Goal: Find specific page/section: Find specific page/section

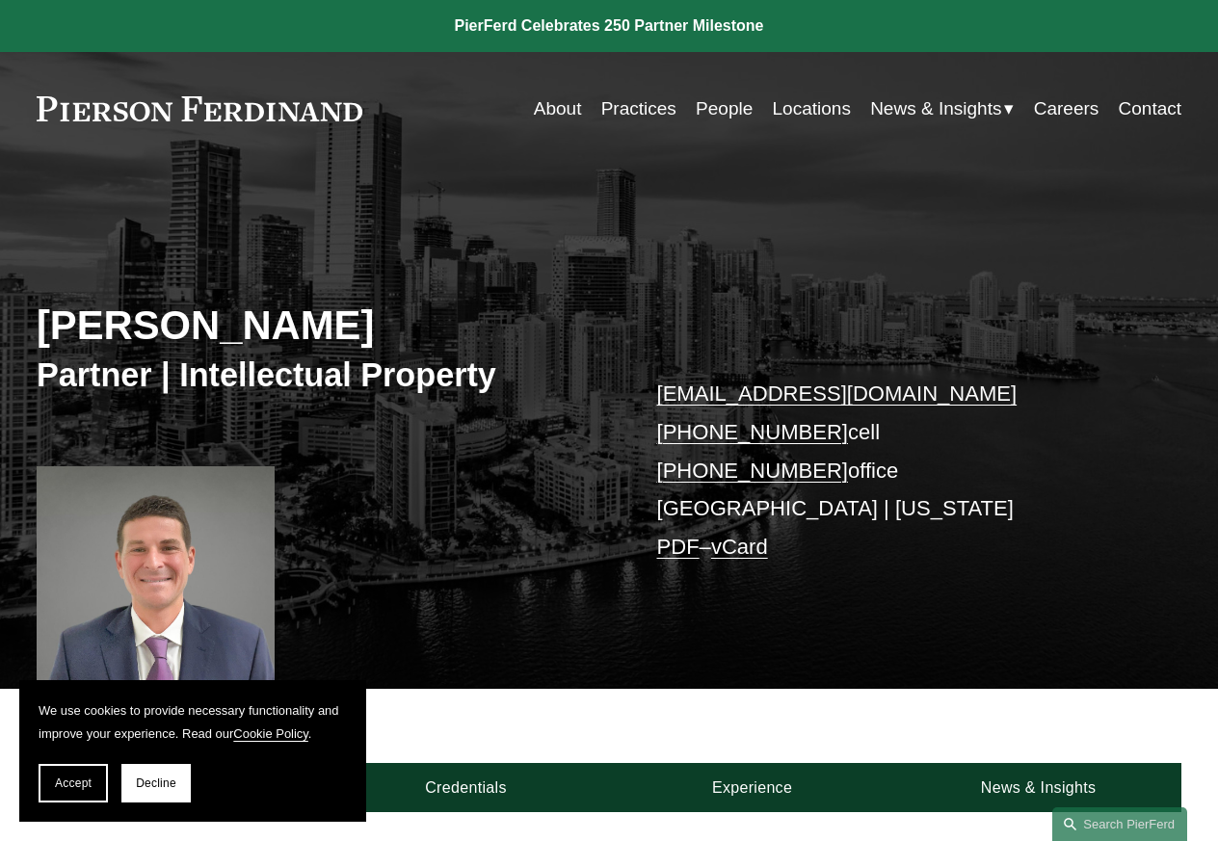
click at [172, 107] on link at bounding box center [200, 108] width 326 height 25
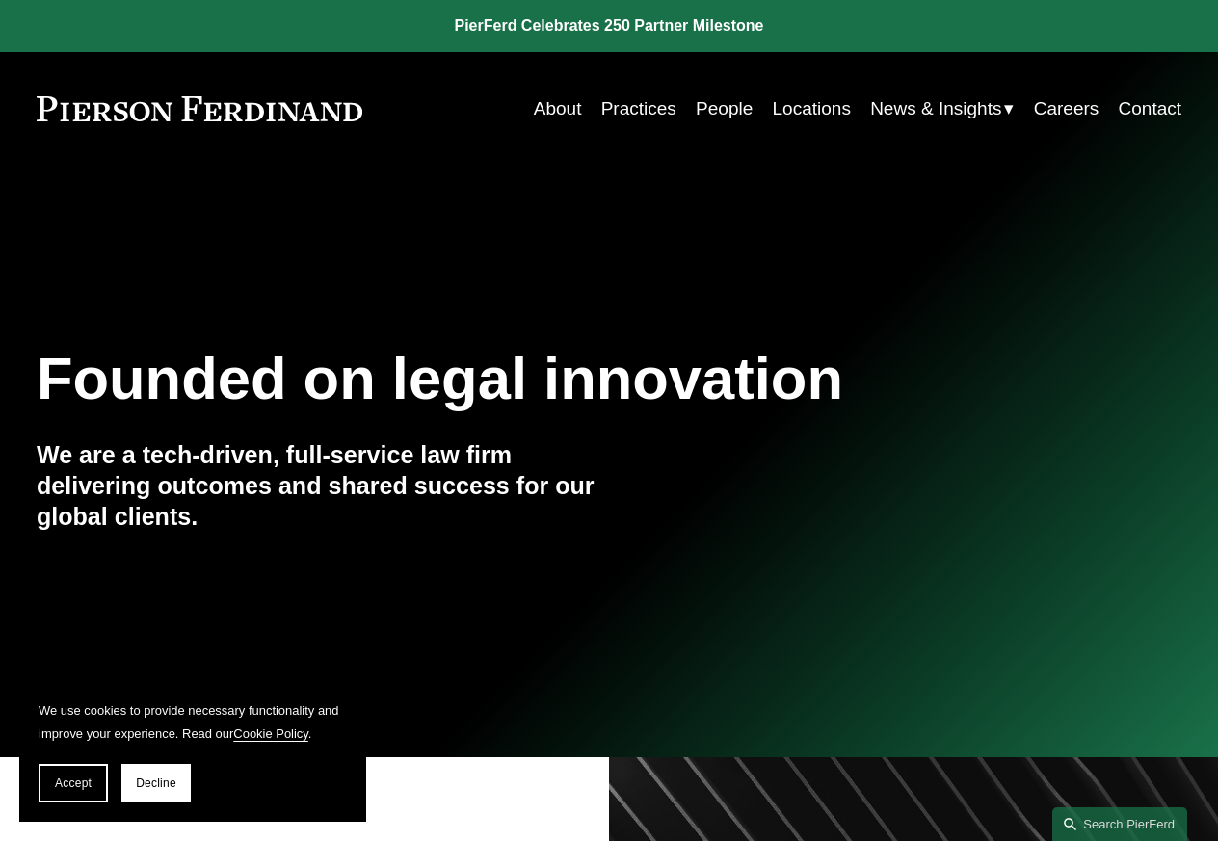
click at [699, 109] on link "People" at bounding box center [724, 109] width 57 height 37
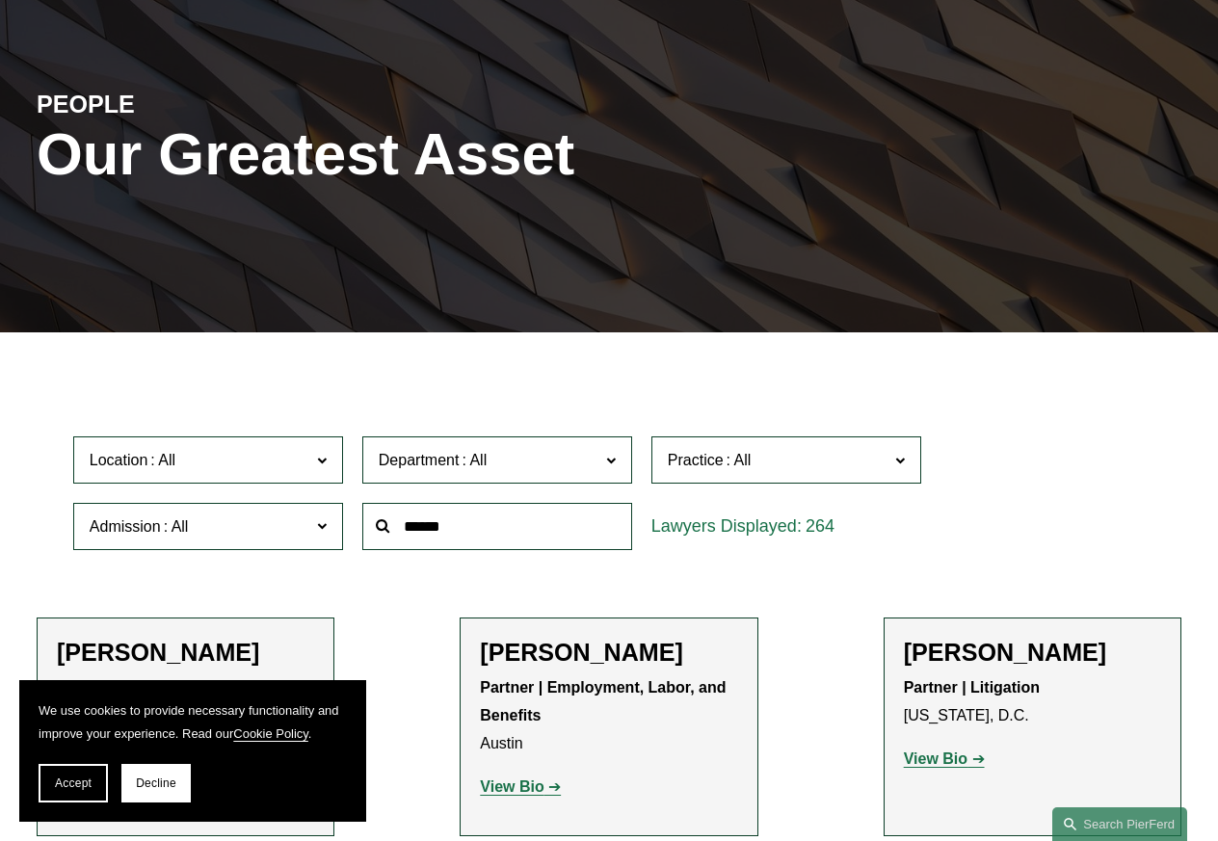
scroll to position [136, 0]
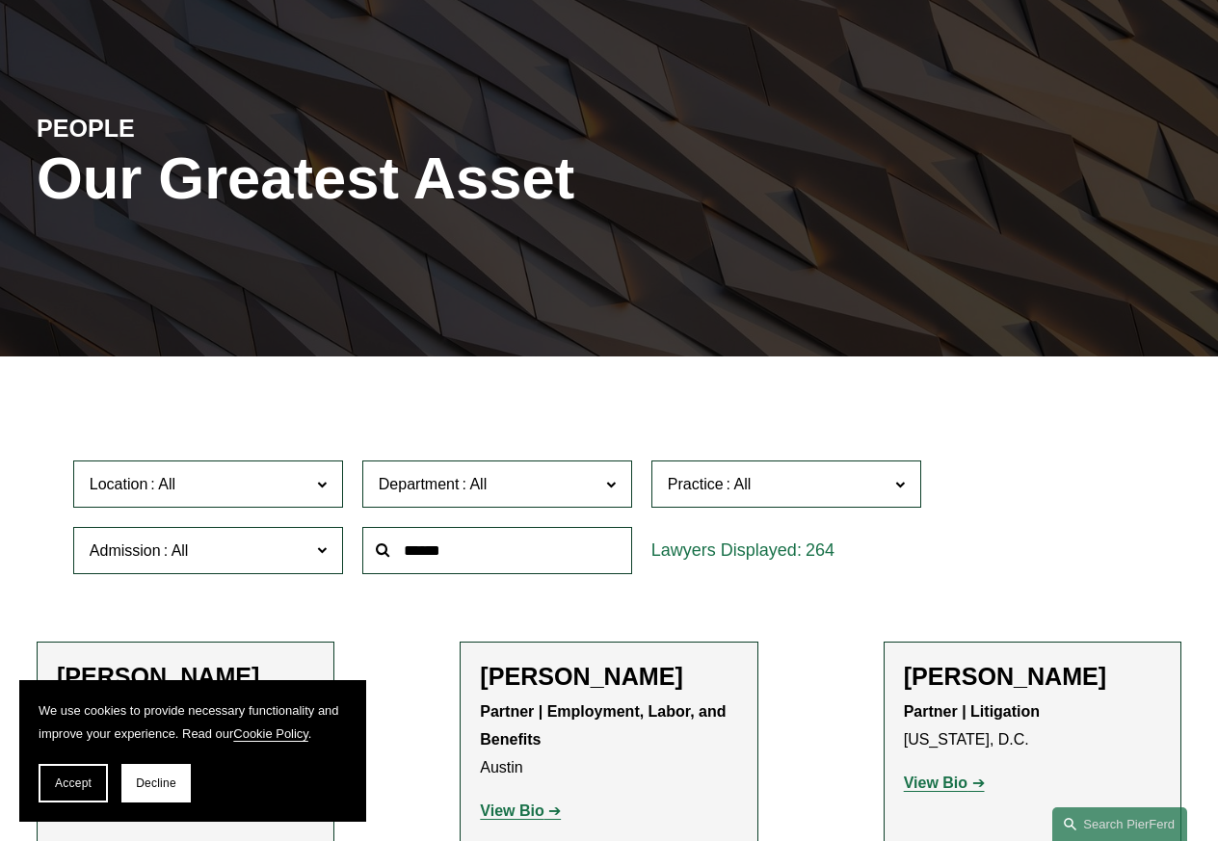
click at [254, 488] on span "Location" at bounding box center [200, 484] width 221 height 26
click at [0, 0] on link "[US_STATE]" at bounding box center [0, 0] width 0 height 0
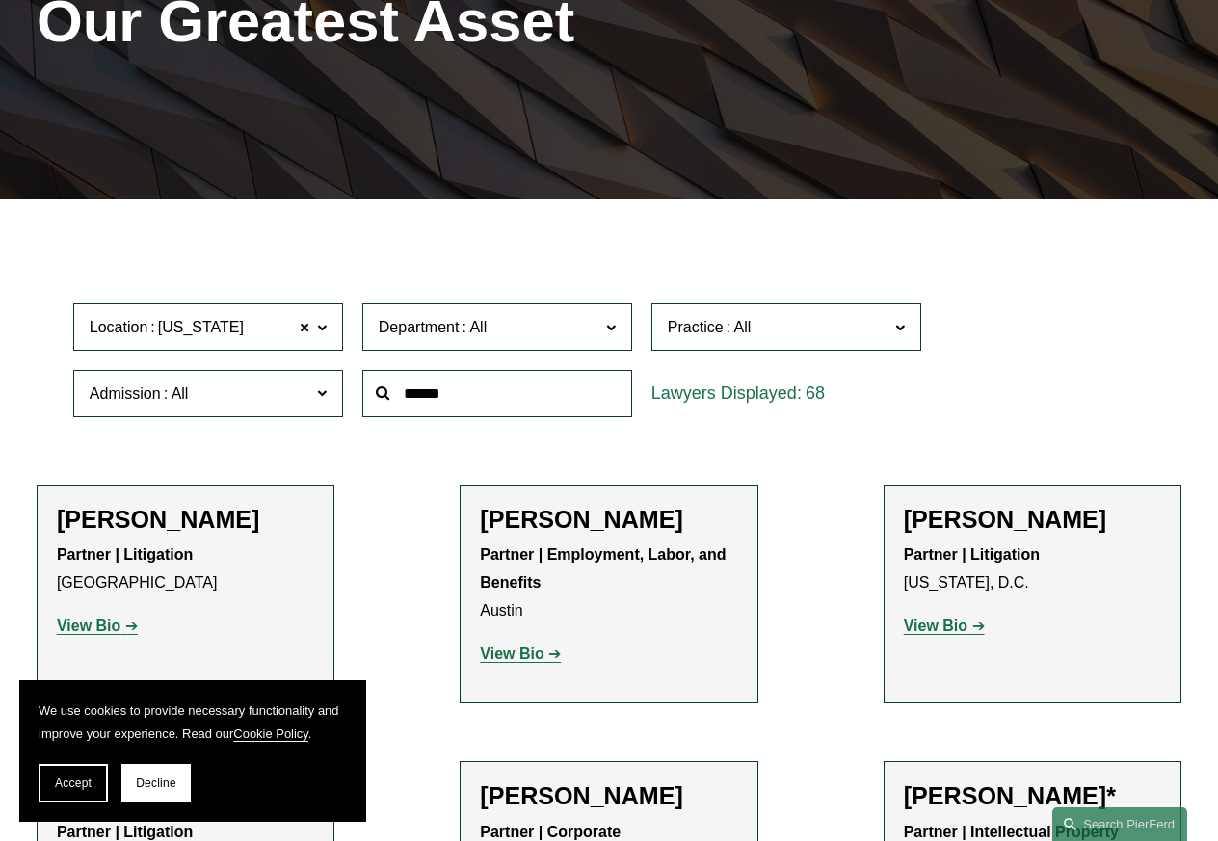
drag, startPoint x: 166, startPoint y: 782, endPoint x: 174, endPoint y: 778, distance: 9.9
click at [167, 782] on span "Decline" at bounding box center [156, 783] width 40 height 13
